Goal: Task Accomplishment & Management: Use online tool/utility

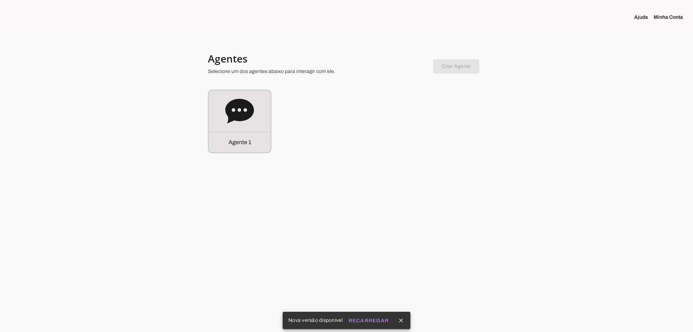
click at [269, 112] on div "Agente 1" at bounding box center [240, 121] width 62 height 62
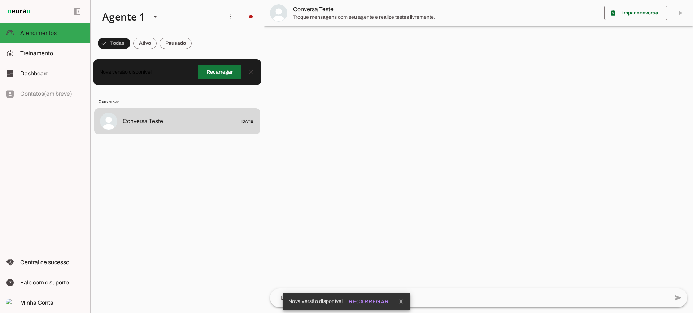
click at [222, 68] on span at bounding box center [220, 72] width 44 height 17
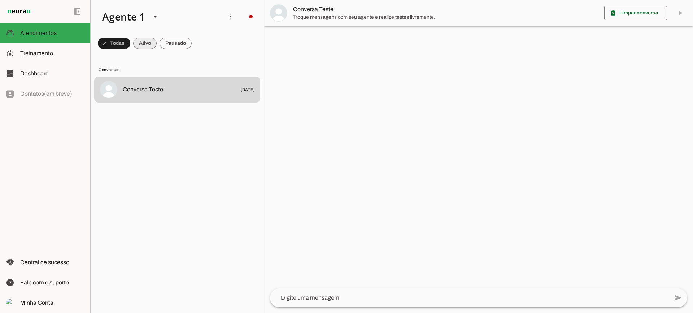
click at [147, 46] on span at bounding box center [144, 43] width 23 height 17
click at [173, 44] on span at bounding box center [176, 43] width 32 height 17
drag, startPoint x: 138, startPoint y: 44, endPoint x: 149, endPoint y: 7, distance: 38.7
click at [138, 44] on span at bounding box center [138, 43] width 23 height 17
click at [182, 47] on span at bounding box center [176, 43] width 32 height 17
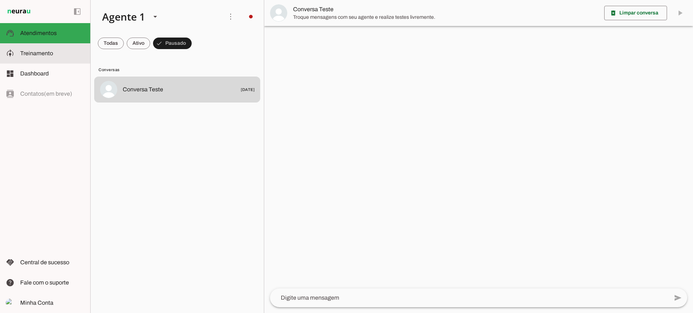
click at [59, 57] on slot at bounding box center [52, 53] width 64 height 9
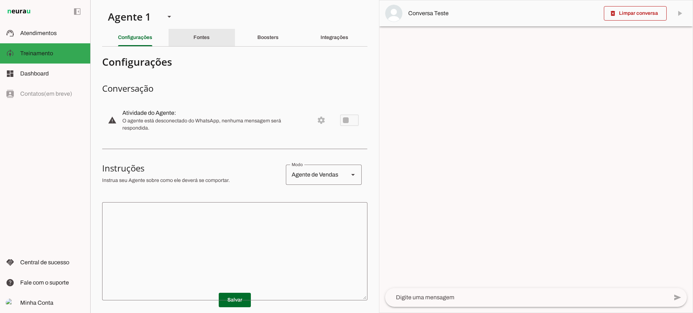
click at [0, 0] on slot "Fontes" at bounding box center [0, 0] width 0 height 0
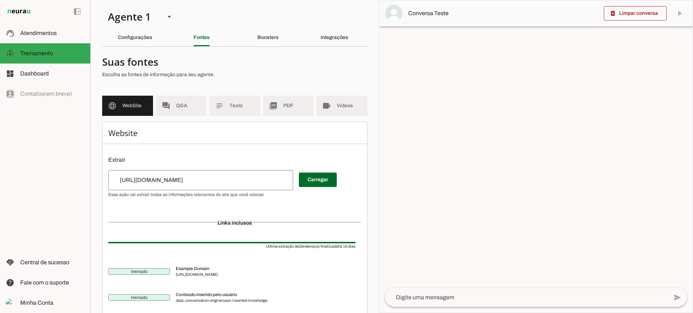
click at [243, 111] on md-item "subject Texto" at bounding box center [234, 106] width 51 height 20
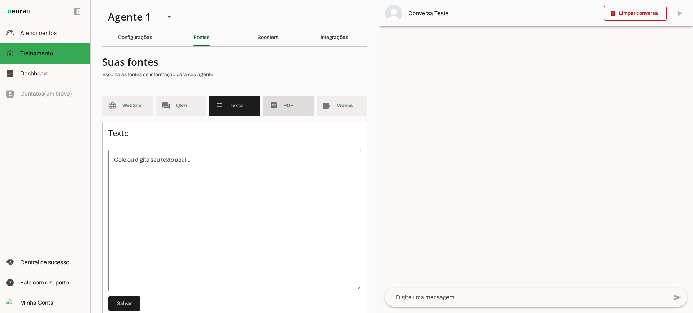
drag, startPoint x: 276, startPoint y: 112, endPoint x: 281, endPoint y: 110, distance: 5.2
click at [277, 112] on md-item "picture_as_pdf PDF" at bounding box center [288, 106] width 51 height 20
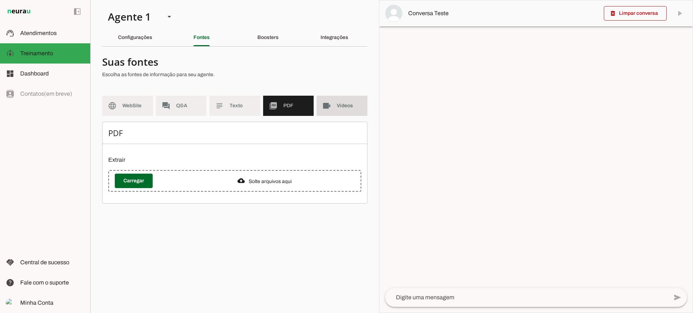
click at [346, 105] on span "Videos" at bounding box center [349, 105] width 25 height 7
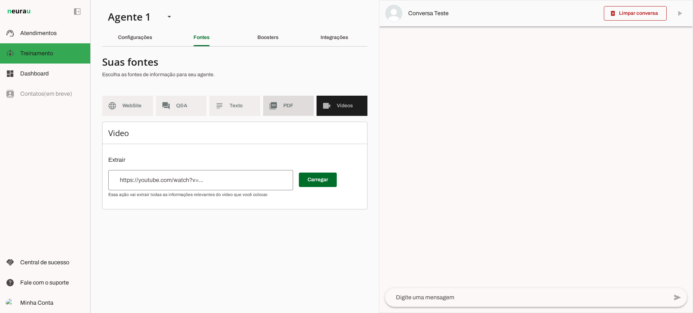
click at [290, 108] on span "PDF" at bounding box center [296, 105] width 25 height 7
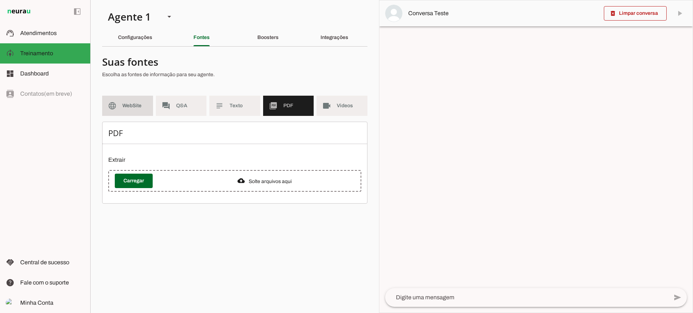
click at [137, 102] on md-item "language WebSite" at bounding box center [127, 106] width 51 height 20
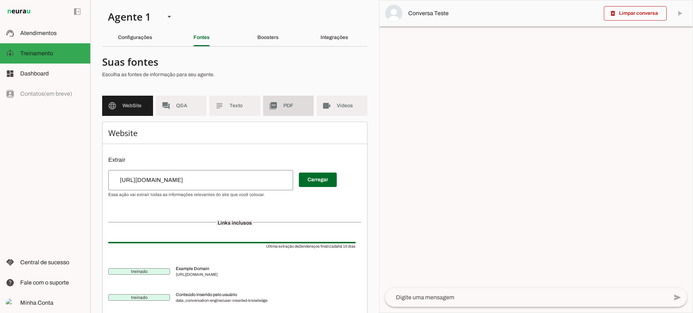
click at [280, 102] on md-item "picture_as_pdf PDF" at bounding box center [288, 106] width 51 height 20
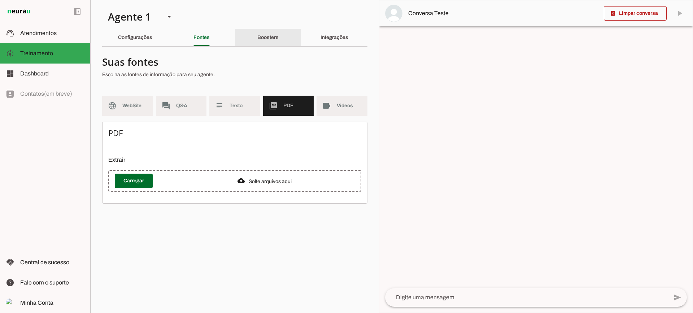
click at [258, 31] on div "Boosters" at bounding box center [268, 37] width 21 height 17
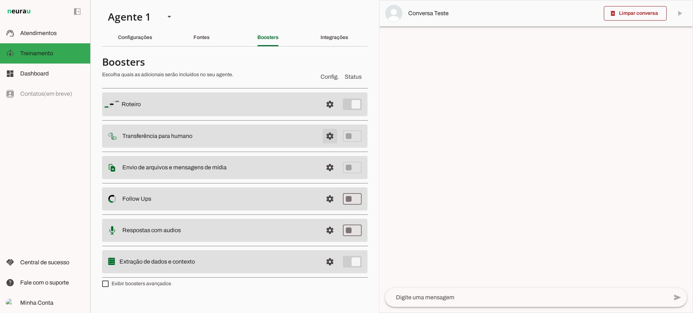
click at [329, 135] on span at bounding box center [329, 135] width 17 height 17
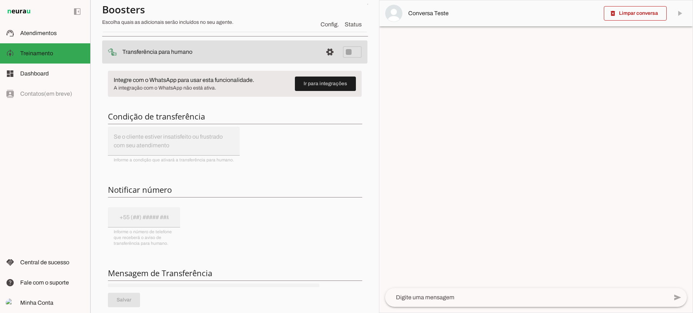
scroll to position [72, 0]
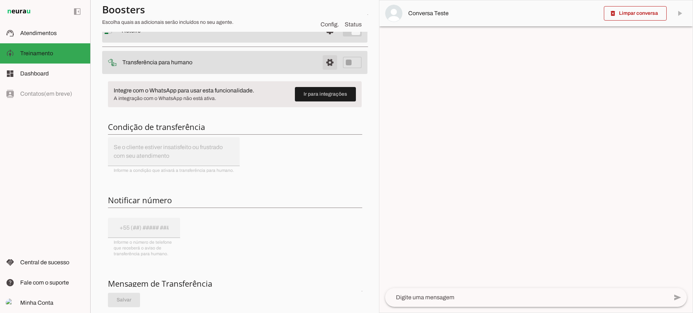
click at [321, 64] on span at bounding box center [329, 62] width 17 height 17
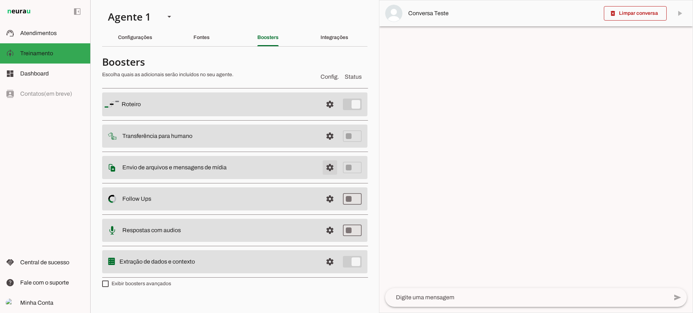
click at [334, 169] on span at bounding box center [329, 167] width 17 height 17
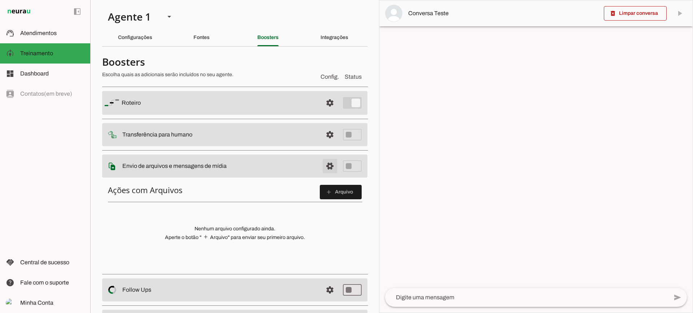
drag, startPoint x: 324, startPoint y: 170, endPoint x: 223, endPoint y: 11, distance: 188.2
click at [324, 169] on span at bounding box center [329, 165] width 17 height 17
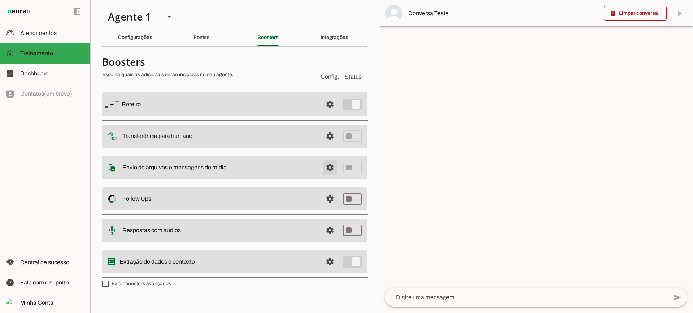
click at [330, 172] on span at bounding box center [329, 167] width 17 height 17
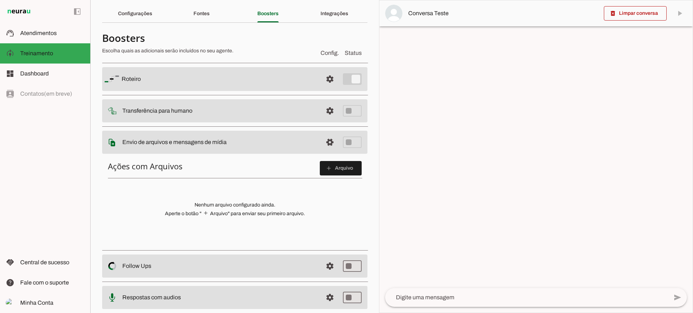
scroll to position [36, 0]
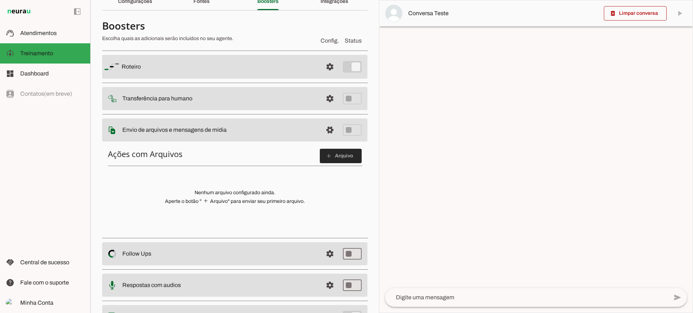
click at [324, 151] on span at bounding box center [341, 155] width 42 height 17
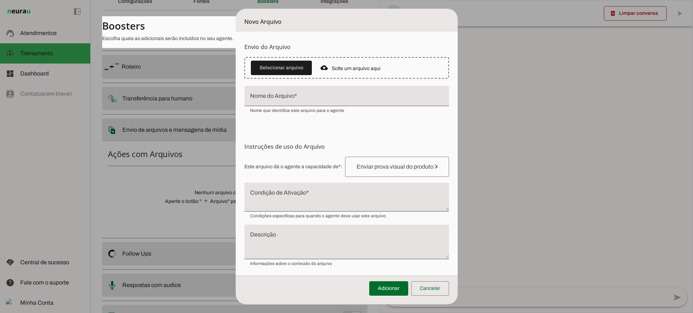
click at [276, 197] on textarea "Condição de Ativação" at bounding box center [347, 199] width 205 height 17
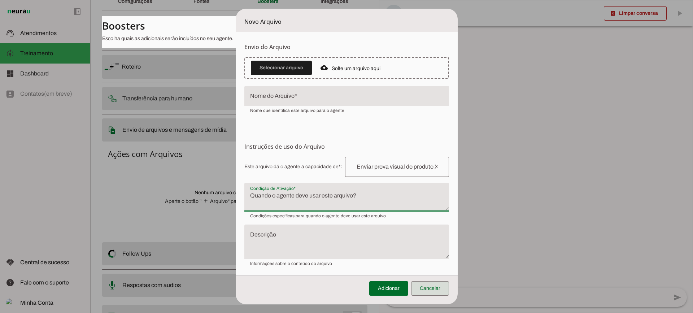
click at [444, 291] on span at bounding box center [430, 288] width 38 height 17
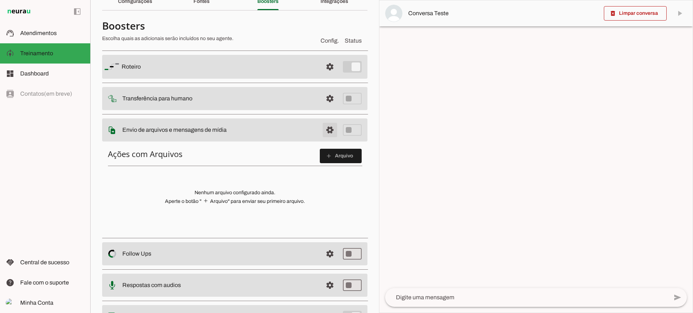
click at [329, 128] on span at bounding box center [329, 129] width 17 height 17
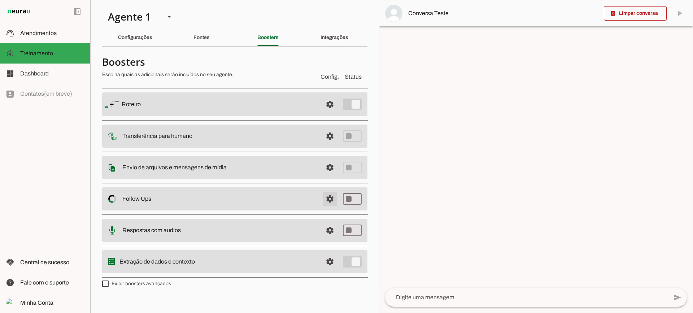
click at [323, 199] on span at bounding box center [329, 198] width 17 height 17
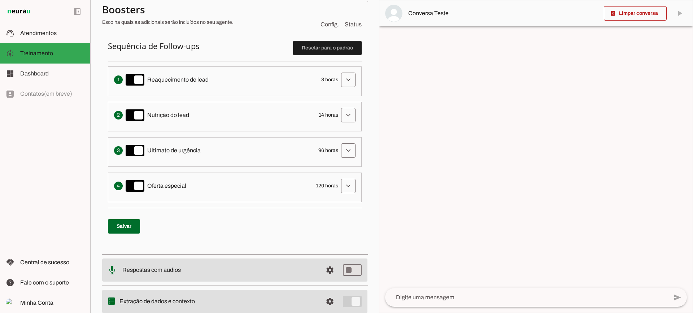
scroll to position [144, 0]
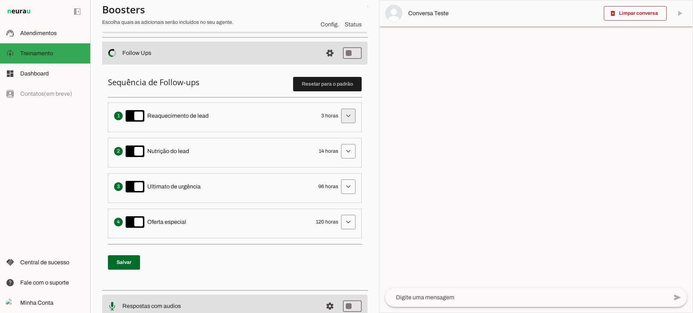
click at [340, 114] on span at bounding box center [348, 115] width 17 height 17
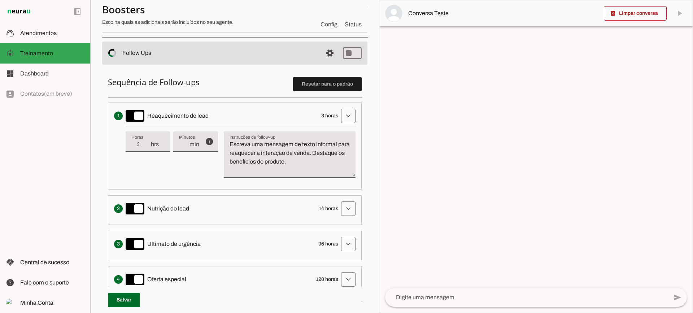
type input "2"
type md-filled-text-field "2"
click at [147, 147] on input "2" at bounding box center [140, 144] width 19 height 9
type input "1"
type md-filled-text-field "1"
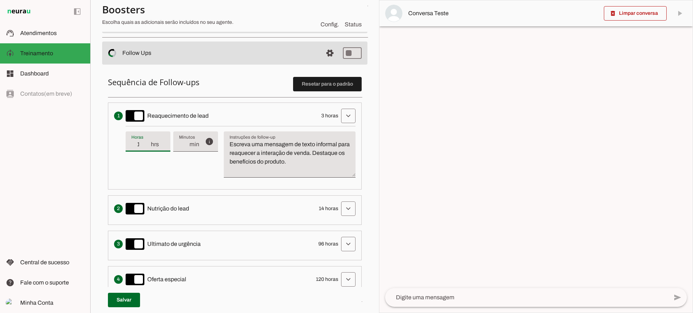
click at [147, 147] on input "1" at bounding box center [140, 144] width 19 height 9
type input "2"
type md-filled-text-field "2"
click at [147, 143] on input "2" at bounding box center [140, 144] width 19 height 9
type input "3"
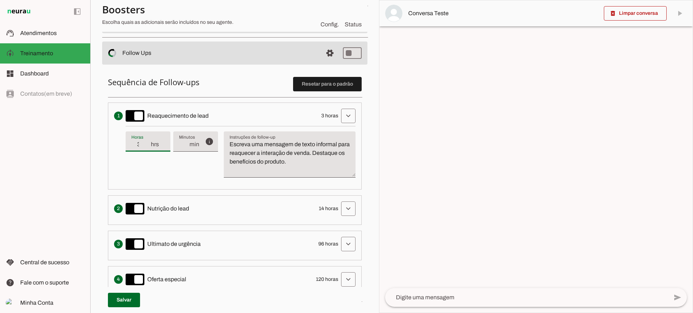
type md-filled-text-field "3"
click at [147, 143] on input "3" at bounding box center [140, 144] width 19 height 9
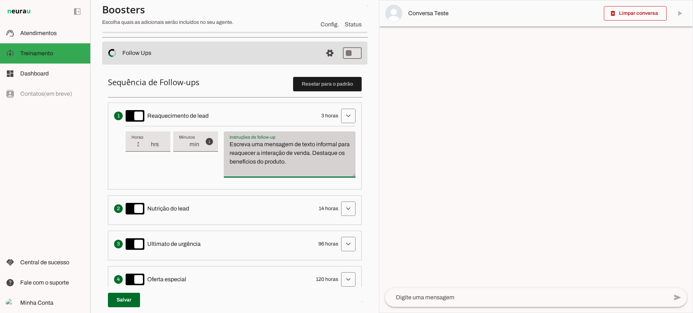
drag, startPoint x: 332, startPoint y: 164, endPoint x: 230, endPoint y: 132, distance: 106.9
click at [230, 132] on div "Escreva uma mensagem de texto informal para reaquecer a interação de venda. Des…" at bounding box center [290, 154] width 132 height 46
type textarea "Escreva uma mensagem de texto informal para reaquecer a interação de venda. Des…"
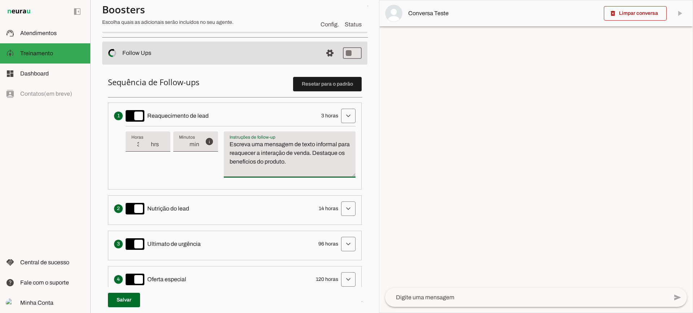
click at [261, 170] on textarea "Escreva uma mensagem de texto informal para reaquecer a interação de venda. Des…" at bounding box center [290, 157] width 132 height 35
click at [345, 116] on span at bounding box center [348, 115] width 17 height 17
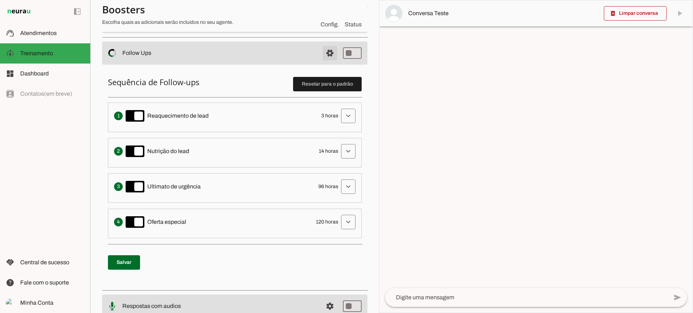
click at [322, 54] on span at bounding box center [329, 52] width 17 height 17
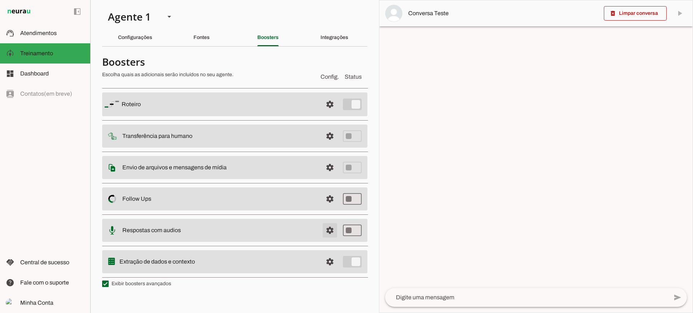
click at [327, 235] on span at bounding box center [329, 230] width 17 height 17
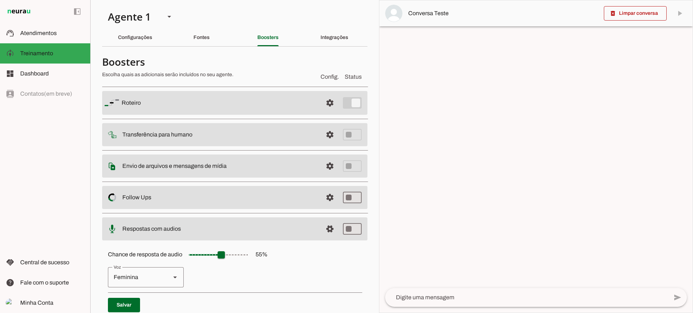
scroll to position [66, 0]
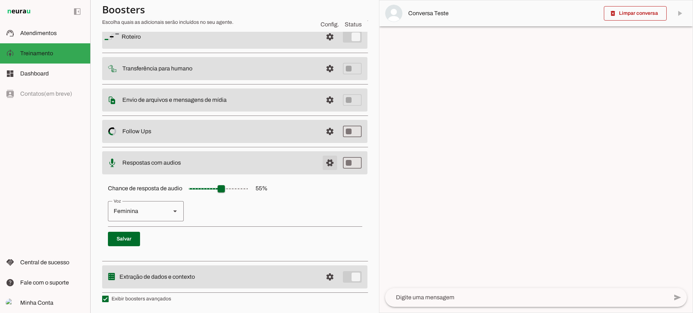
click at [323, 164] on span at bounding box center [329, 162] width 17 height 17
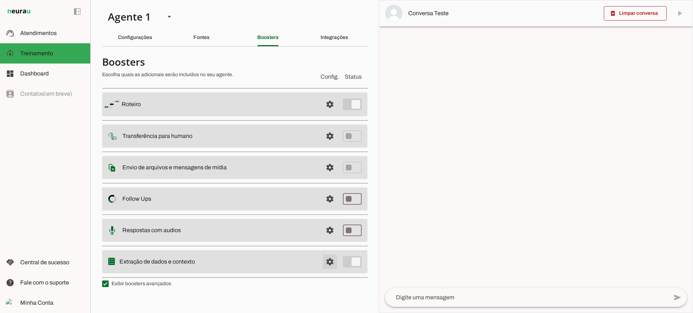
click at [326, 266] on span at bounding box center [329, 261] width 17 height 17
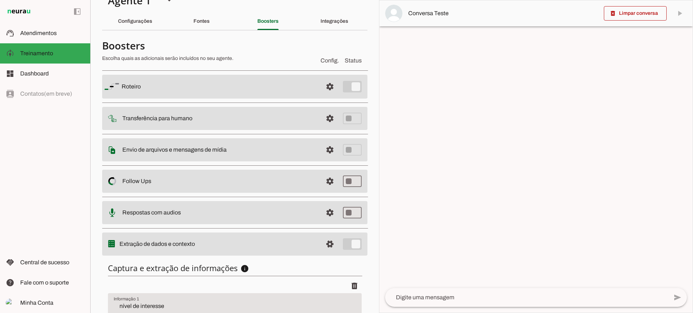
scroll to position [88, 0]
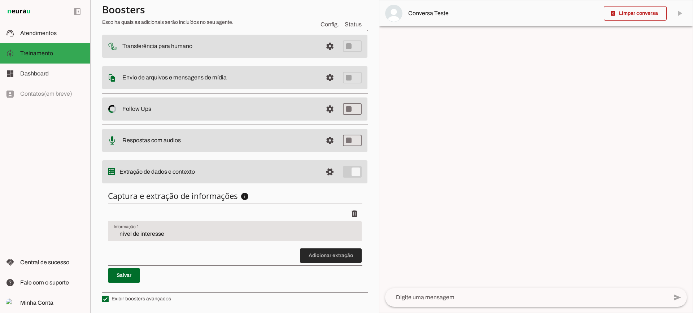
click at [332, 260] on span at bounding box center [331, 255] width 62 height 17
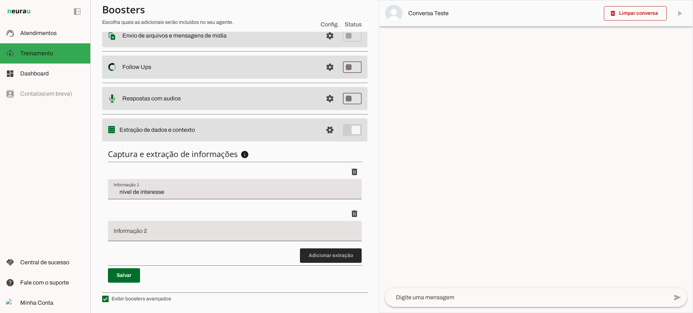
click at [316, 251] on span at bounding box center [331, 255] width 62 height 17
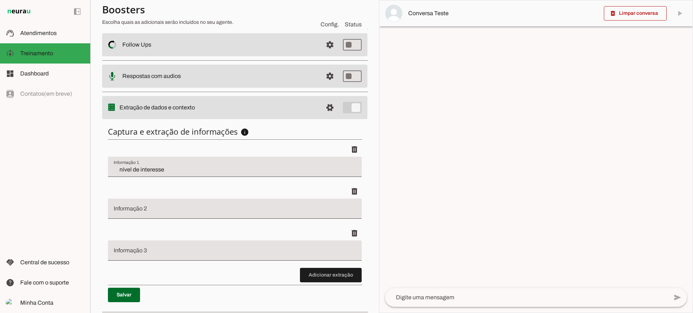
scroll to position [172, 0]
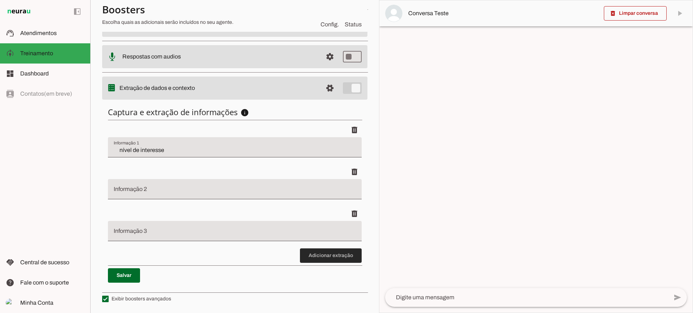
click at [307, 250] on span at bounding box center [331, 255] width 62 height 17
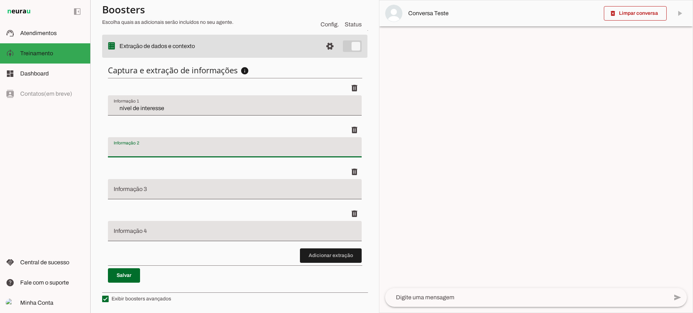
drag, startPoint x: 163, startPoint y: 150, endPoint x: 160, endPoint y: 179, distance: 29.0
click at [163, 150] on input "Informação 2" at bounding box center [235, 150] width 242 height 9
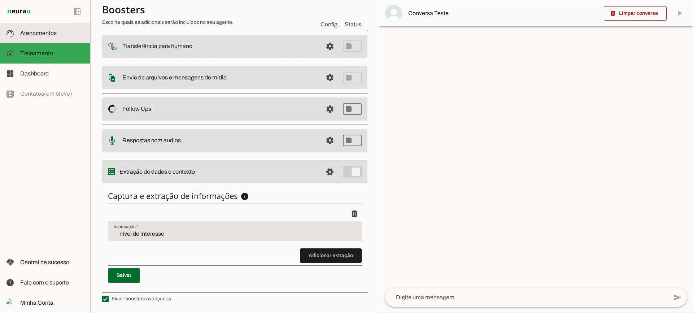
click at [53, 34] on span "Atendimentos" at bounding box center [38, 33] width 36 height 6
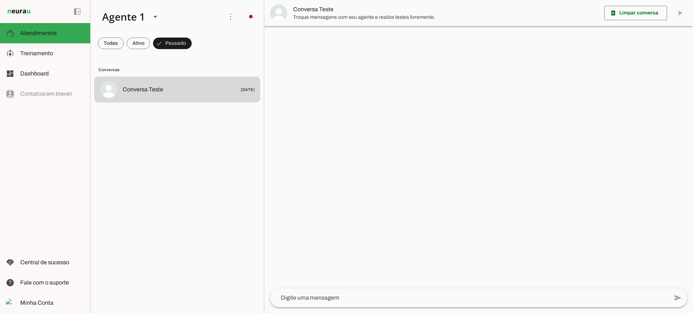
click at [301, 13] on span "Conversa Teste" at bounding box center [446, 9] width 306 height 9
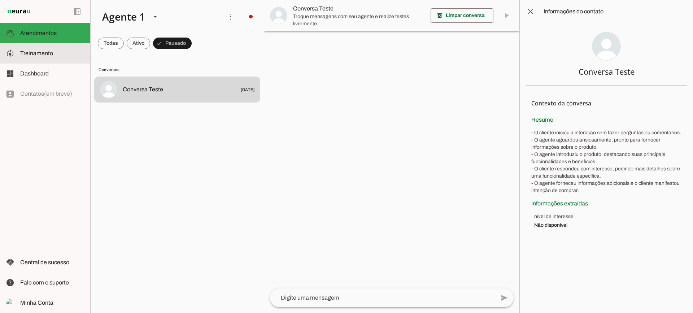
click at [38, 52] on span "Treinamento" at bounding box center [36, 53] width 33 height 6
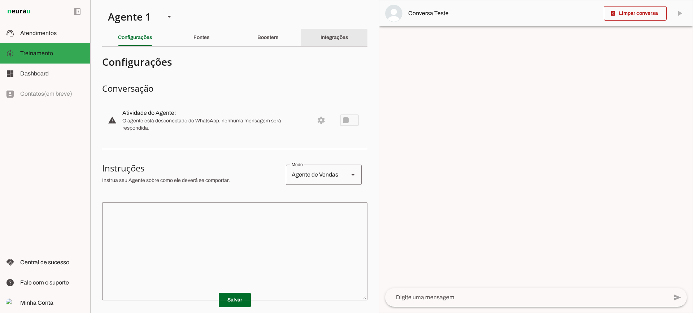
click at [324, 34] on div "Integrações" at bounding box center [335, 37] width 28 height 17
